Goal: Task Accomplishment & Management: Manage account settings

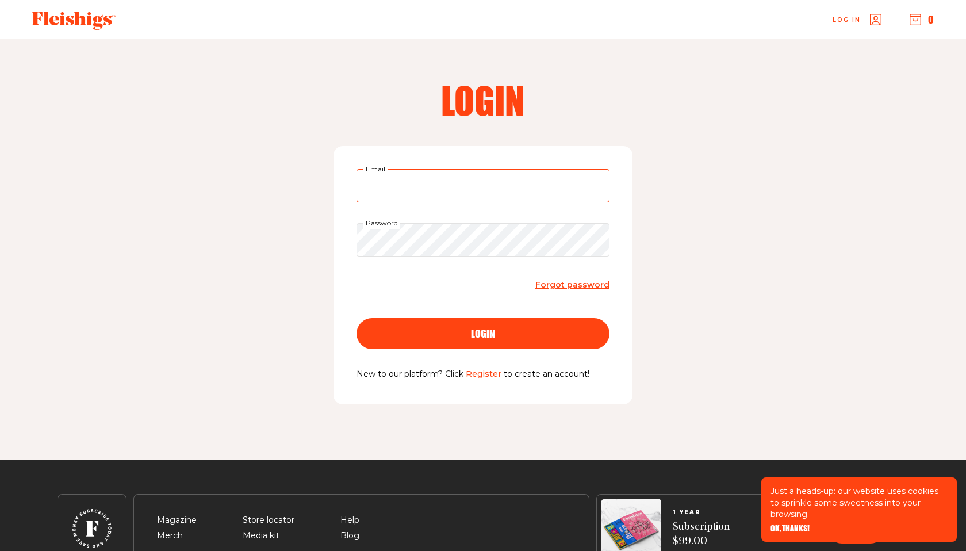
click at [533, 191] on input "Email" at bounding box center [482, 185] width 253 height 33
type input "[PERSON_NAME][EMAIL_ADDRESS][PERSON_NAME][DOMAIN_NAME]"
click at [501, 339] on button "login" at bounding box center [482, 333] width 253 height 31
